Goal: Find contact information: Find contact information

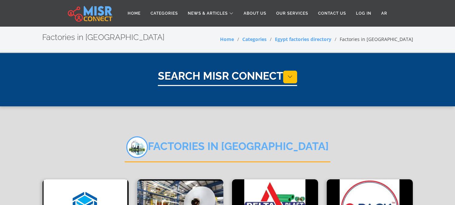
select select "**********"
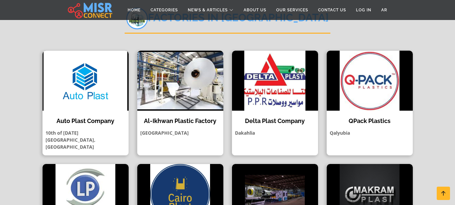
scroll to position [132, 0]
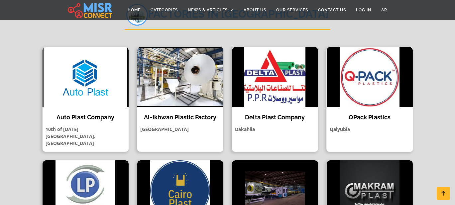
click at [379, 93] on img at bounding box center [370, 77] width 86 height 60
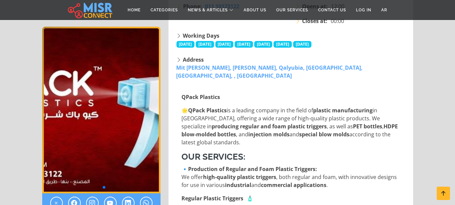
scroll to position [137, 0]
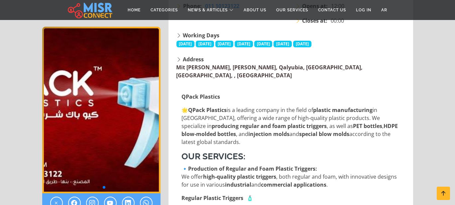
click at [308, 64] on link "Mit Asim, Benha, Qalyubia, Toukh, Egypt., , Qalyubia" at bounding box center [270, 71] width 187 height 15
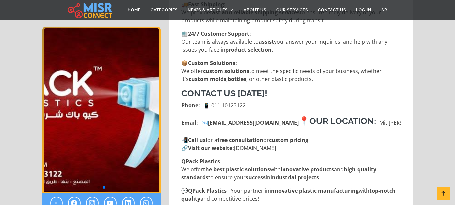
scroll to position [1148, 0]
drag, startPoint x: 237, startPoint y: 123, endPoint x: 295, endPoint y: 123, distance: 58.2
click at [295, 135] on p "📲 Call us for a free consultation or custom pricing . 🔗 Visit our website: www.…" at bounding box center [292, 143] width 220 height 16
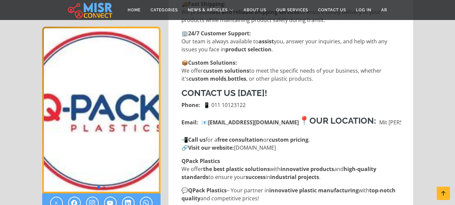
copy p "www.qpackplastics.com"
